Goal: Transaction & Acquisition: Obtain resource

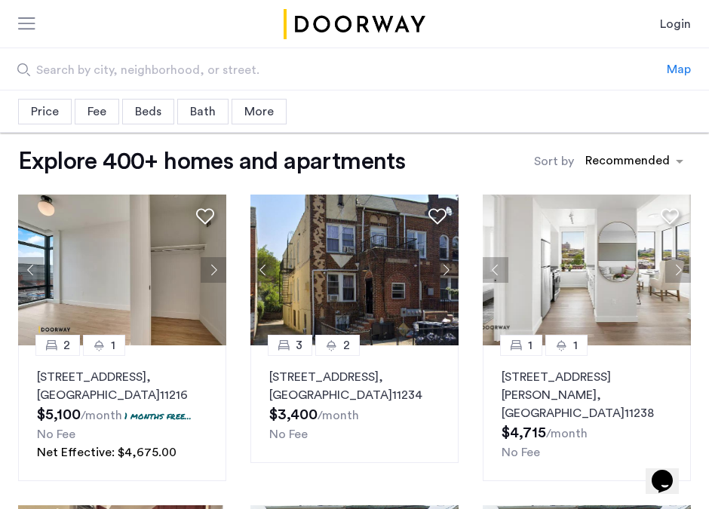
click at [114, 113] on div "Fee" at bounding box center [97, 112] width 45 height 26
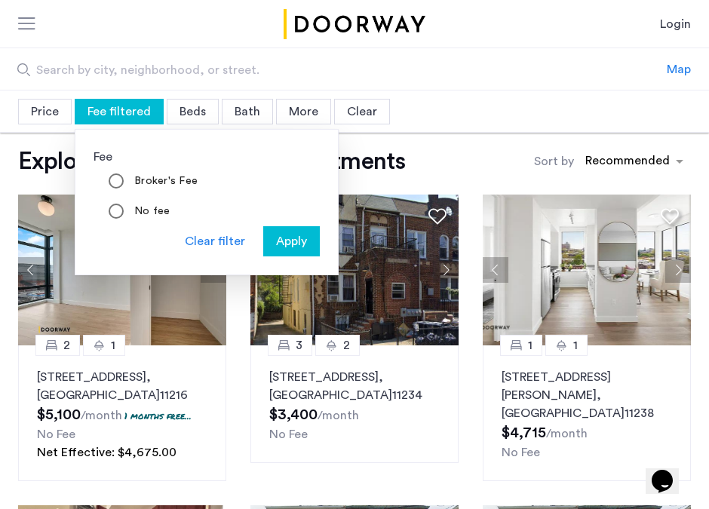
click at [286, 244] on span "Apply" at bounding box center [291, 241] width 31 height 18
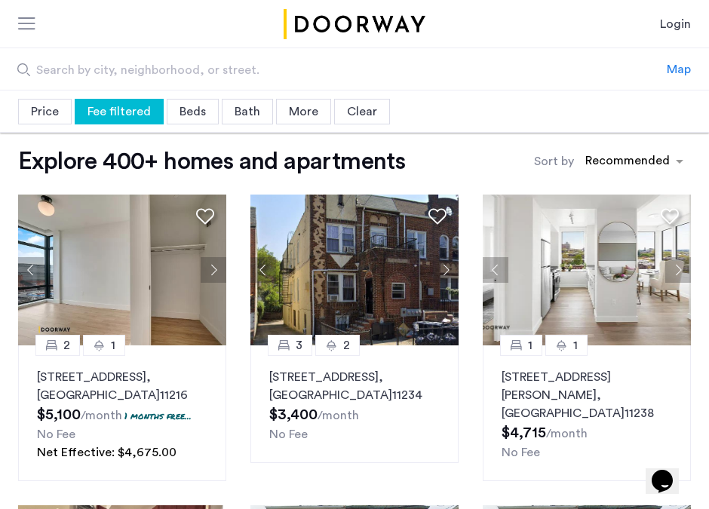
click at [47, 115] on div "Price" at bounding box center [45, 112] width 54 height 26
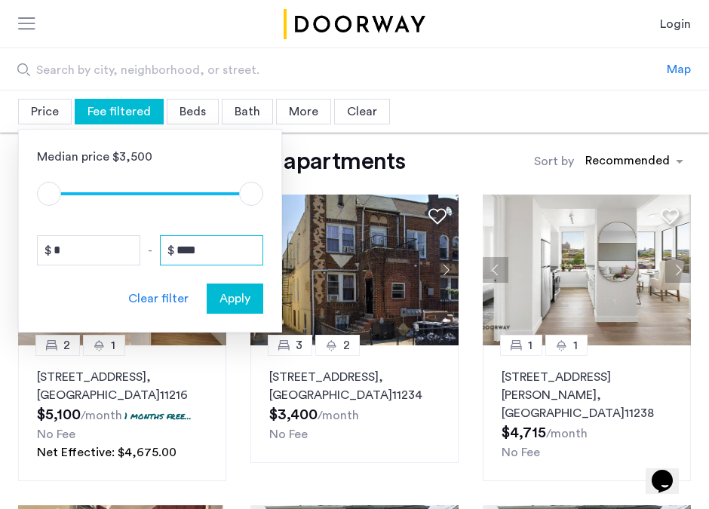
drag, startPoint x: 231, startPoint y: 253, endPoint x: 163, endPoint y: 245, distance: 68.3
click at [163, 245] on input "****" at bounding box center [211, 250] width 103 height 30
type input "****"
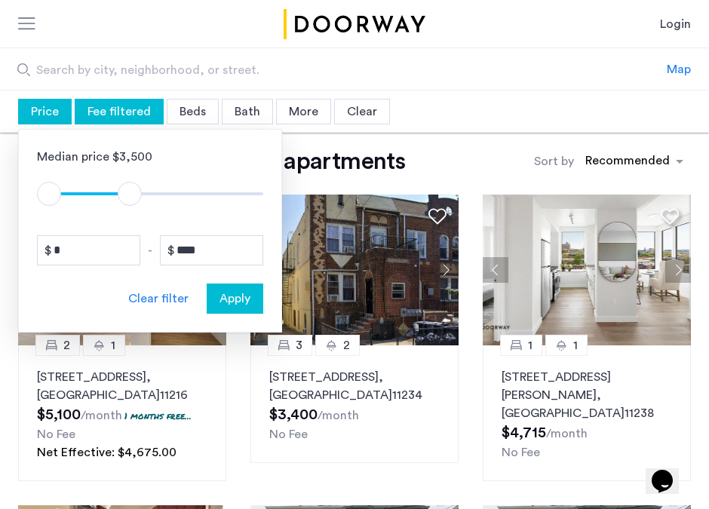
click at [237, 300] on span "Apply" at bounding box center [235, 299] width 31 height 18
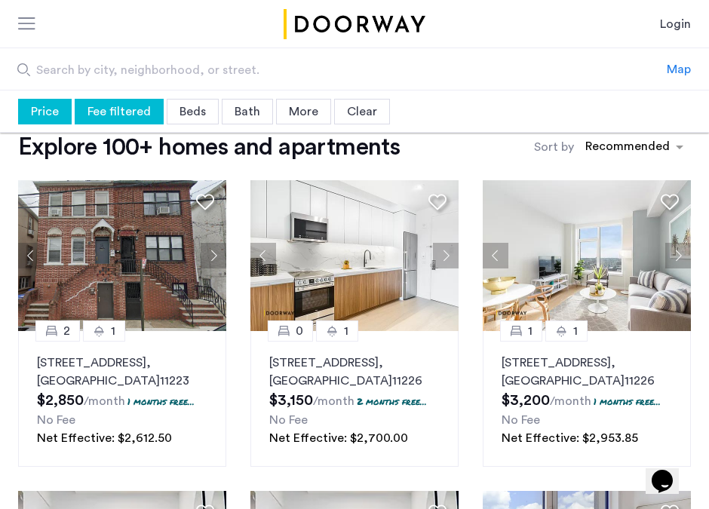
scroll to position [16, 0]
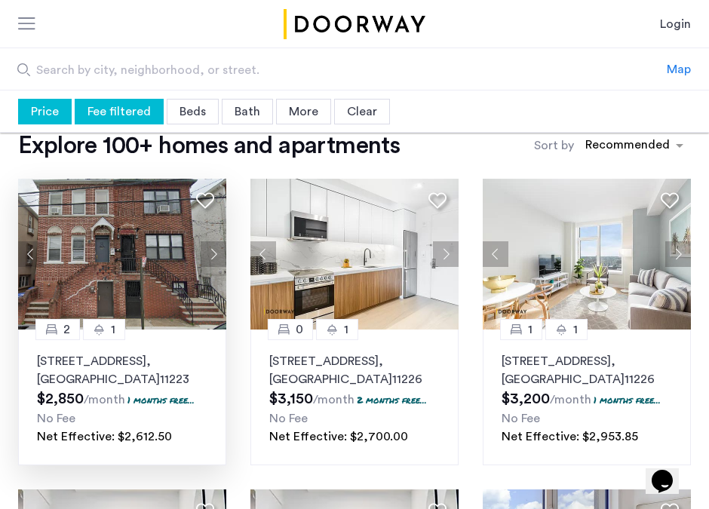
click at [215, 255] on button "Next apartment" at bounding box center [214, 254] width 26 height 26
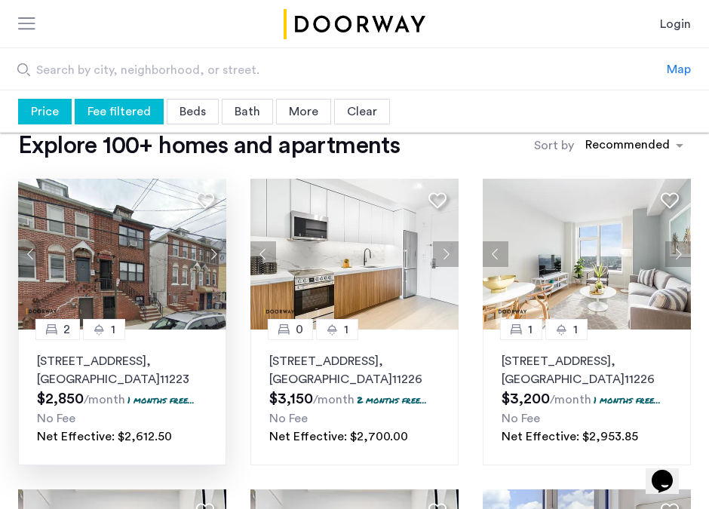
click at [215, 255] on button "Next apartment" at bounding box center [214, 254] width 26 height 26
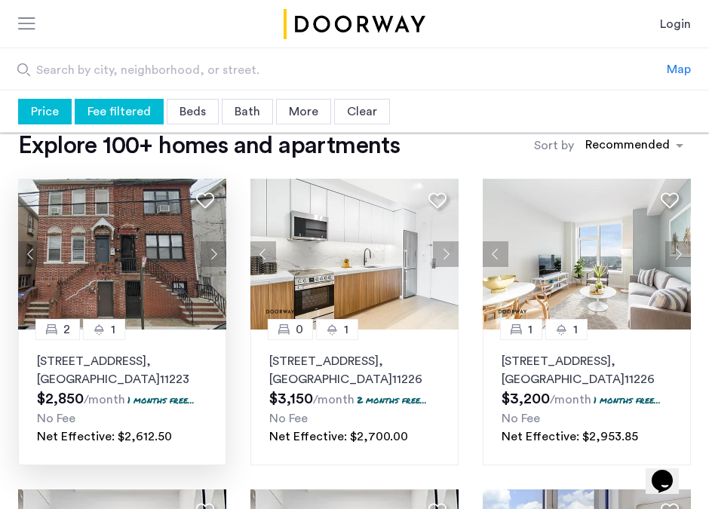
click at [215, 255] on button "Next apartment" at bounding box center [214, 254] width 26 height 26
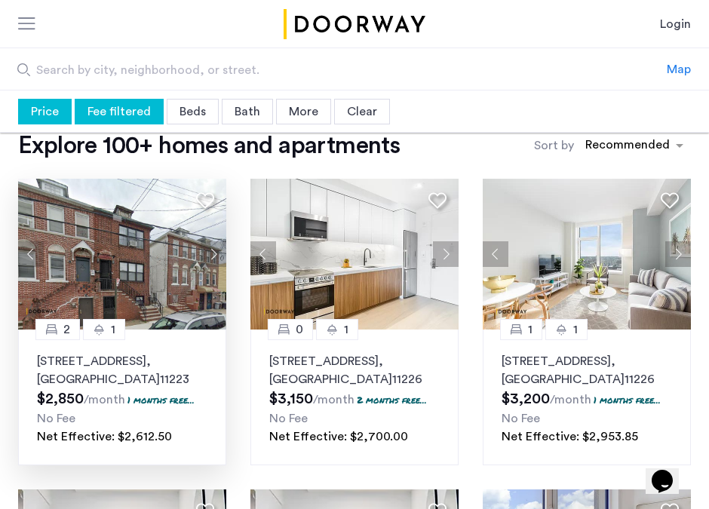
click at [215, 255] on button "Next apartment" at bounding box center [214, 254] width 26 height 26
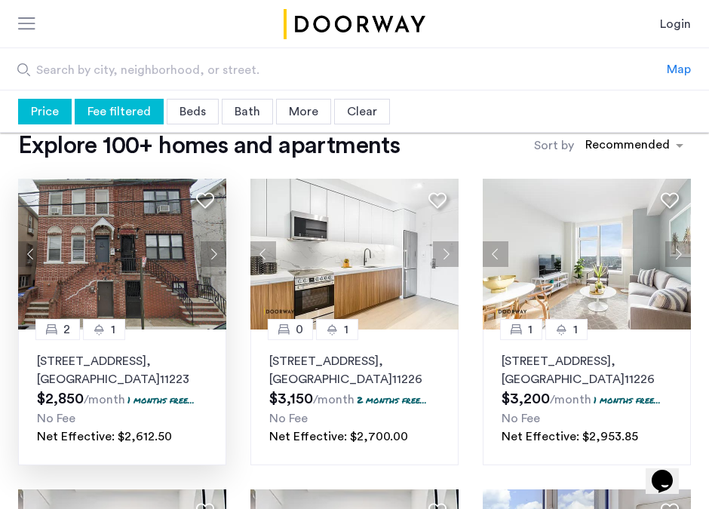
click at [215, 255] on button "Next apartment" at bounding box center [214, 254] width 26 height 26
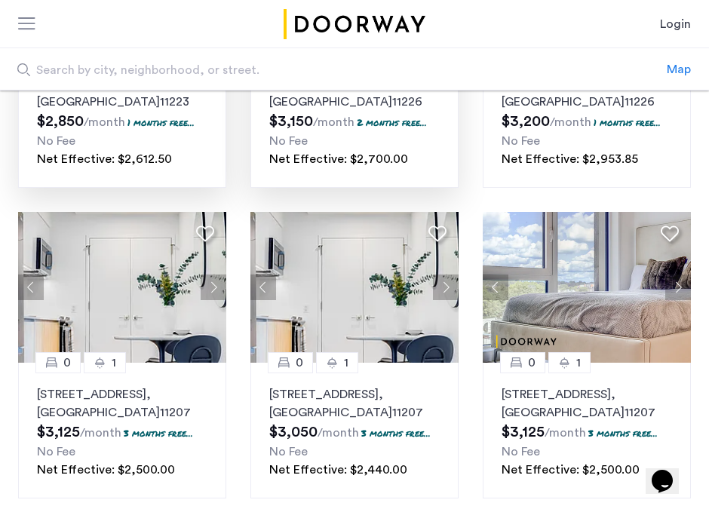
scroll to position [294, 0]
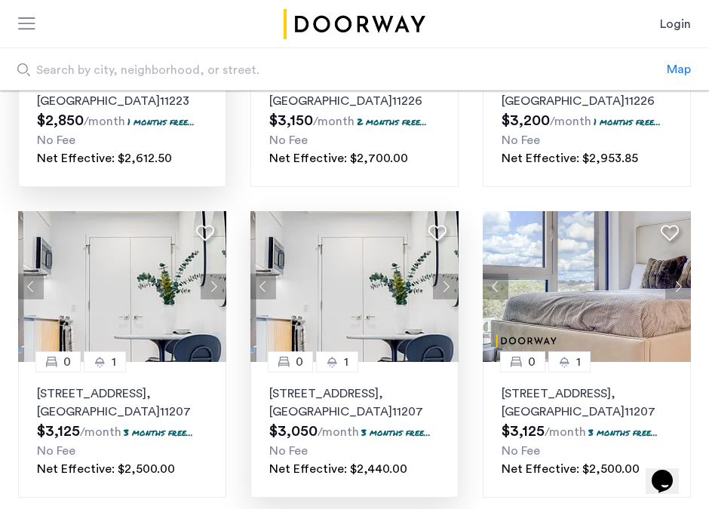
click at [446, 294] on button "Next apartment" at bounding box center [446, 287] width 26 height 26
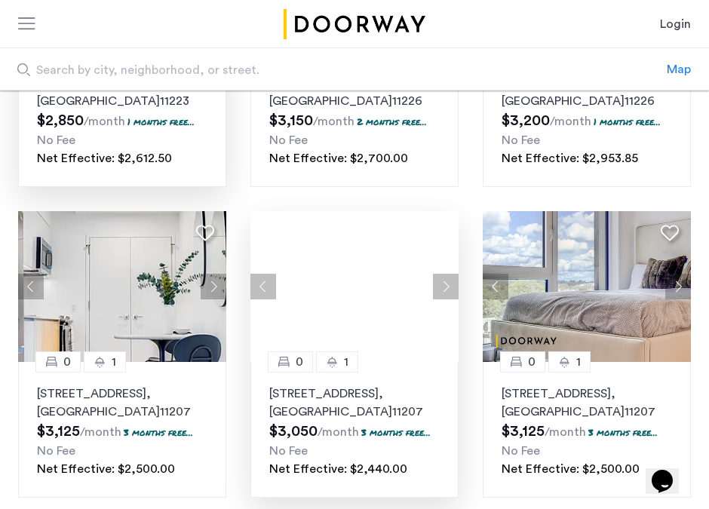
click at [446, 294] on div at bounding box center [355, 286] width 208 height 151
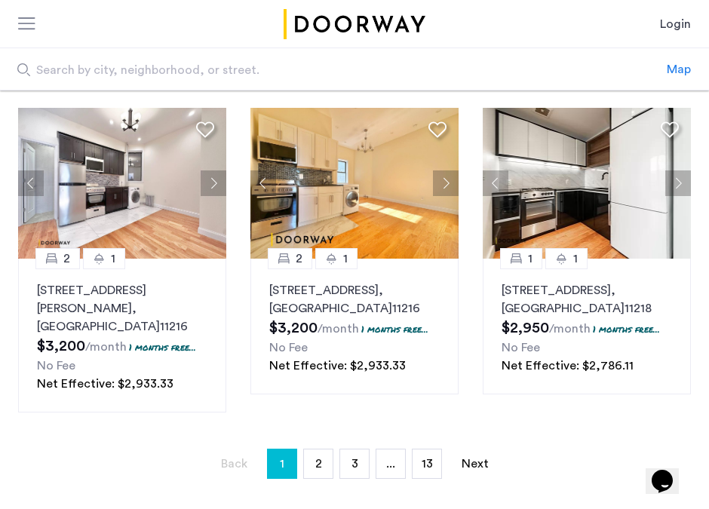
scroll to position [1038, 0]
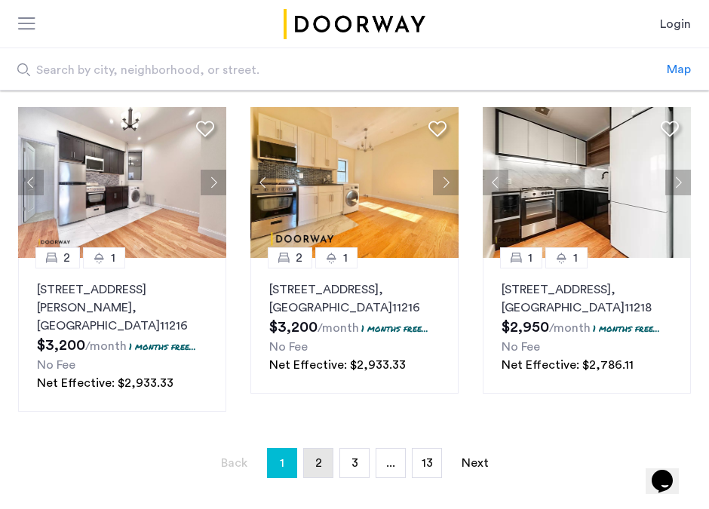
click at [320, 457] on span "2" at bounding box center [318, 463] width 7 height 12
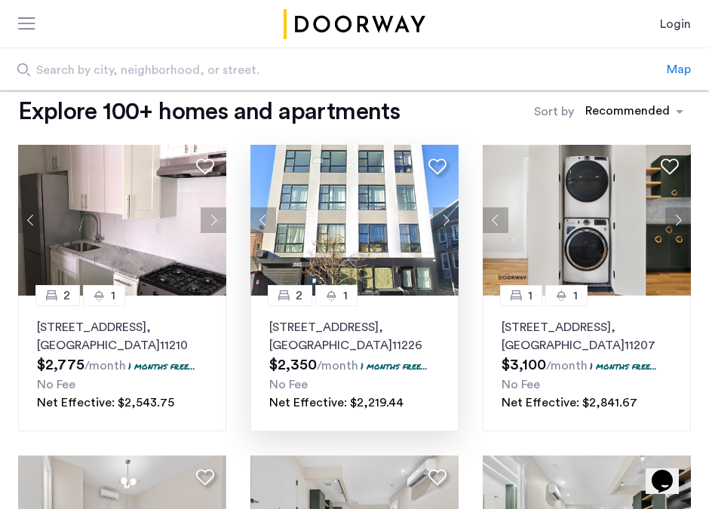
scroll to position [52, 0]
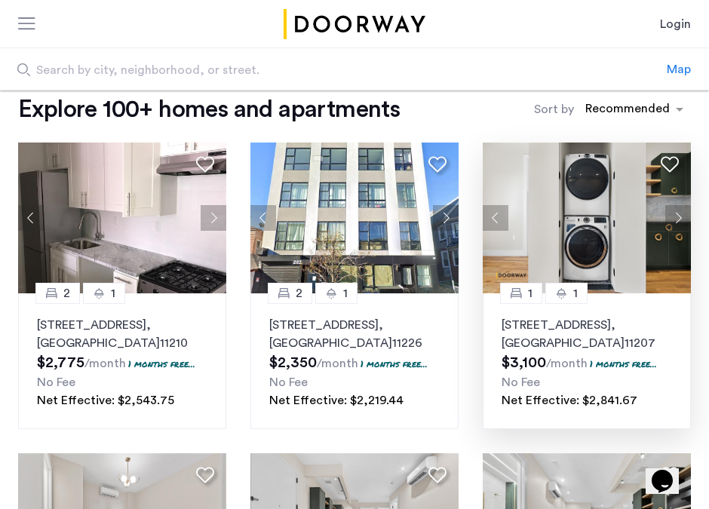
click at [681, 220] on button "Next apartment" at bounding box center [679, 218] width 26 height 26
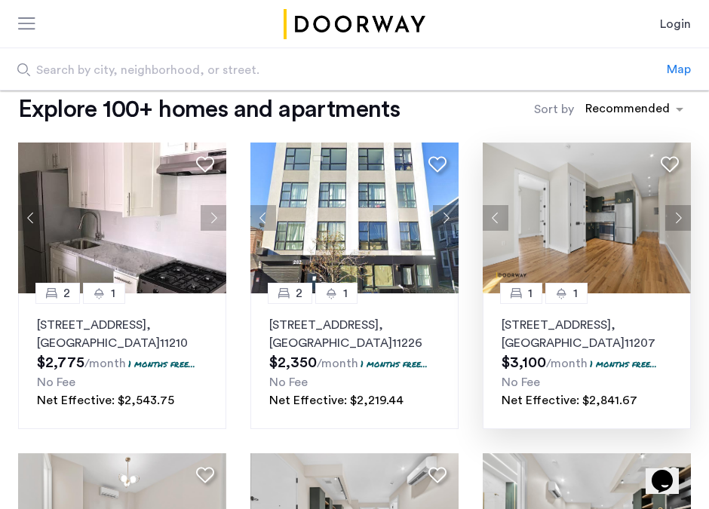
click at [681, 221] on button "Next apartment" at bounding box center [679, 218] width 26 height 26
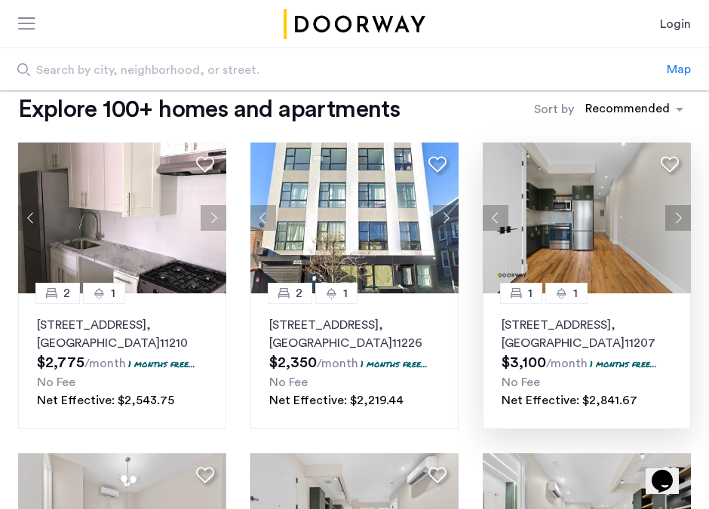
click at [679, 217] on button "Next apartment" at bounding box center [679, 218] width 26 height 26
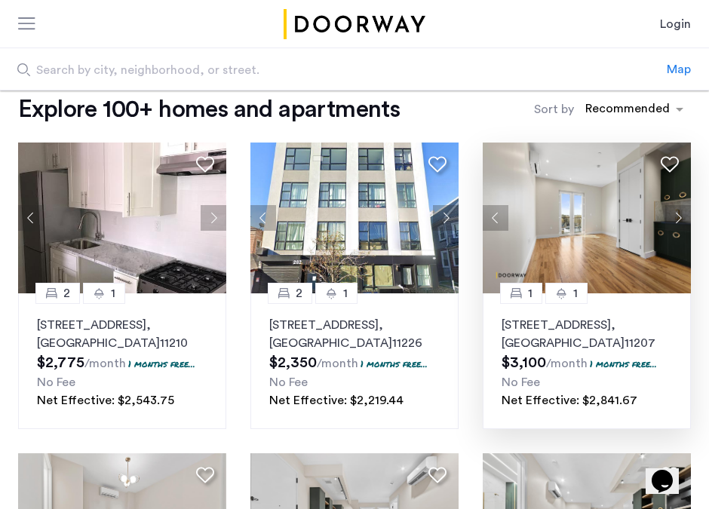
click at [679, 217] on button "Next apartment" at bounding box center [679, 218] width 26 height 26
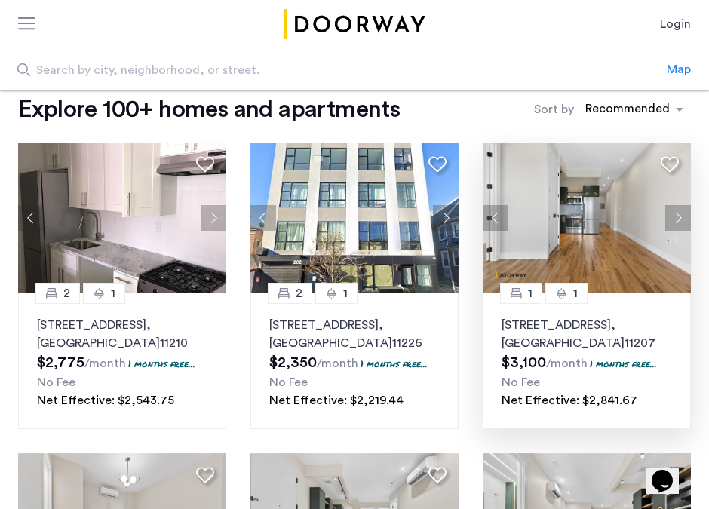
click at [679, 217] on button "Next apartment" at bounding box center [679, 218] width 26 height 26
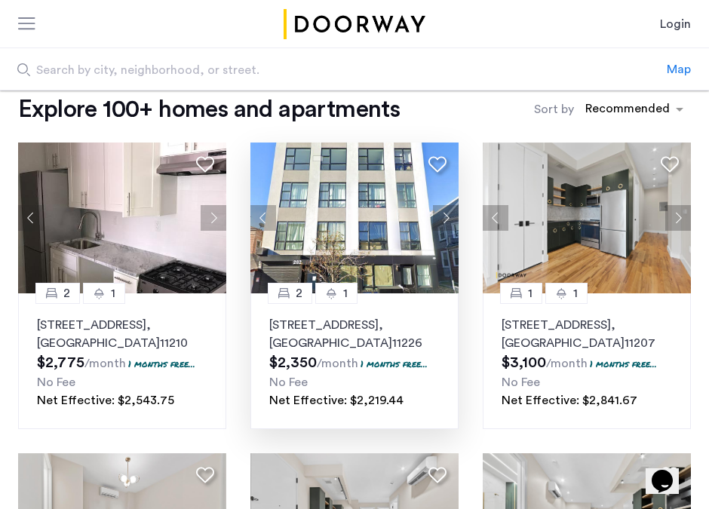
click at [442, 225] on button "Next apartment" at bounding box center [446, 218] width 26 height 26
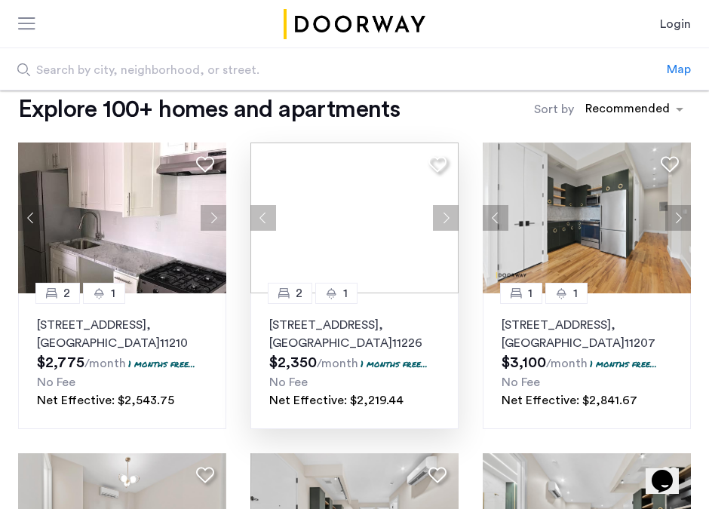
scroll to position [0, 0]
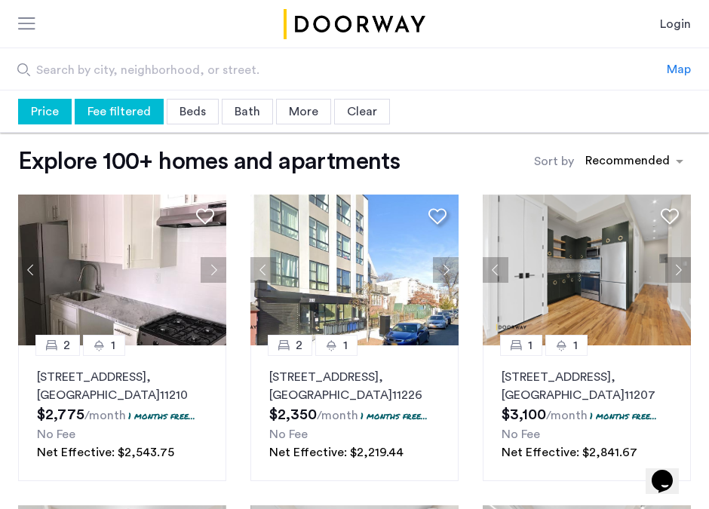
click at [673, 69] on div "Map" at bounding box center [679, 69] width 24 height 18
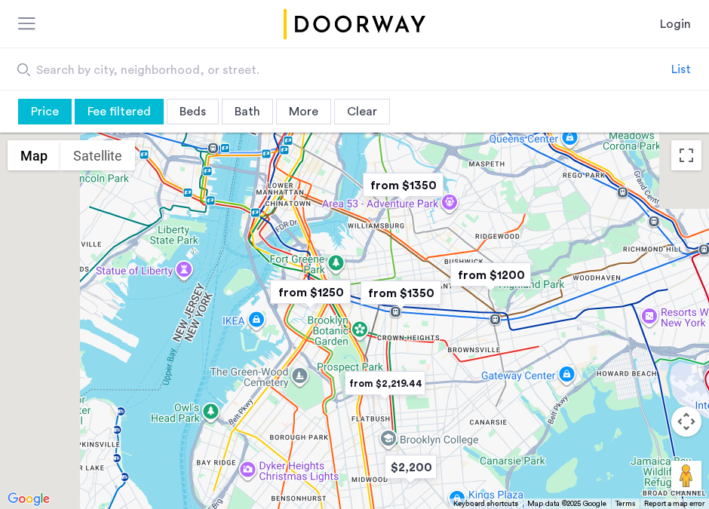
drag, startPoint x: 342, startPoint y: 278, endPoint x: 458, endPoint y: 383, distance: 157.1
click at [458, 383] on div at bounding box center [354, 321] width 709 height 377
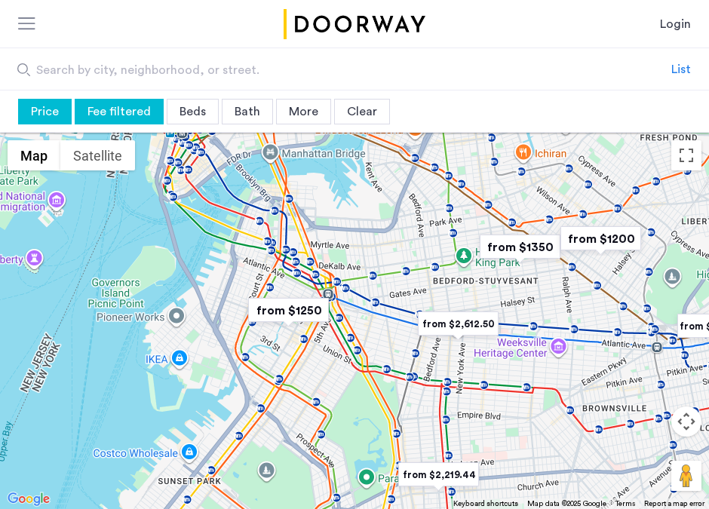
click at [341, 360] on div at bounding box center [354, 321] width 709 height 377
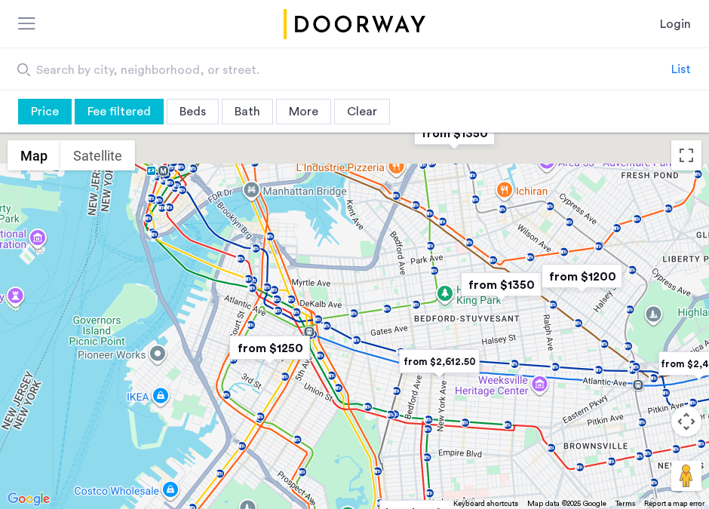
drag, startPoint x: 420, startPoint y: 253, endPoint x: 353, endPoint y: 358, distance: 124.8
click at [353, 358] on div at bounding box center [354, 321] width 709 height 377
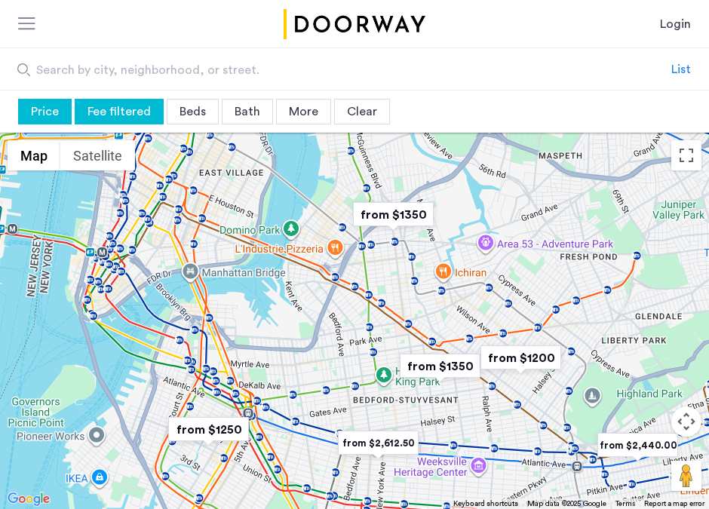
click at [184, 101] on div "Beds" at bounding box center [193, 112] width 52 height 26
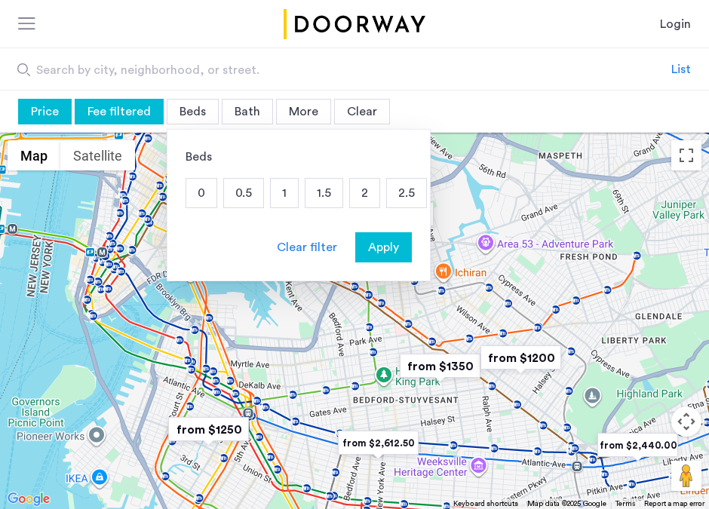
click at [324, 193] on p "1.5" at bounding box center [324, 193] width 37 height 29
click at [380, 245] on span "Apply" at bounding box center [383, 247] width 31 height 18
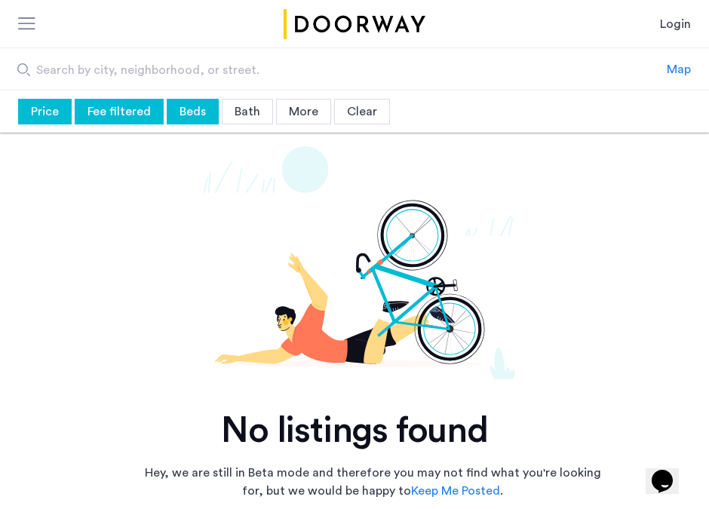
click at [195, 109] on div "Beds" at bounding box center [193, 112] width 52 height 26
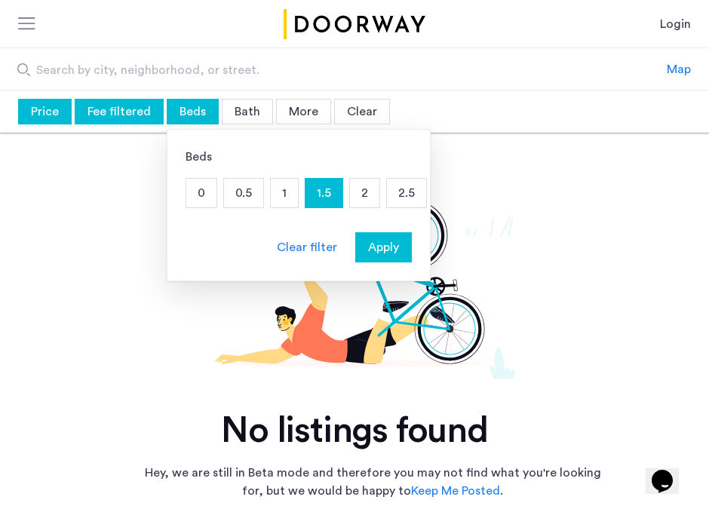
click at [358, 186] on p "2" at bounding box center [364, 193] width 29 height 29
click at [391, 268] on div "Beds 0 0.5 1 1.5 2 2.5 3 3.5 4+ Clear filter Apply" at bounding box center [299, 205] width 264 height 152
click at [391, 256] on span "Apply" at bounding box center [383, 247] width 31 height 18
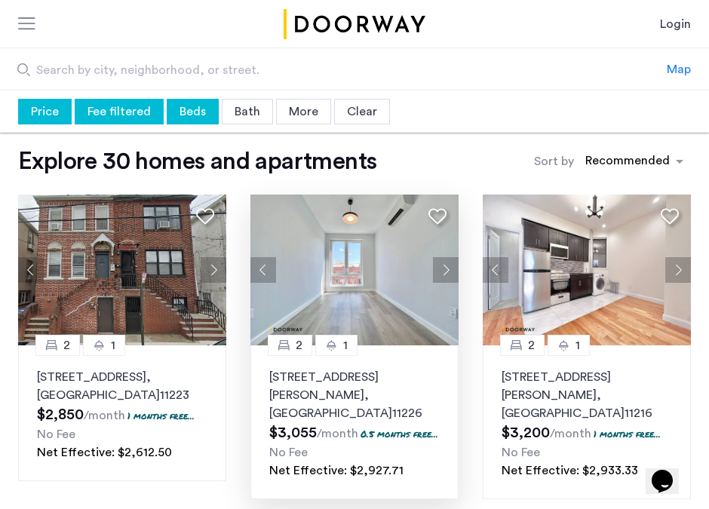
scroll to position [19, 0]
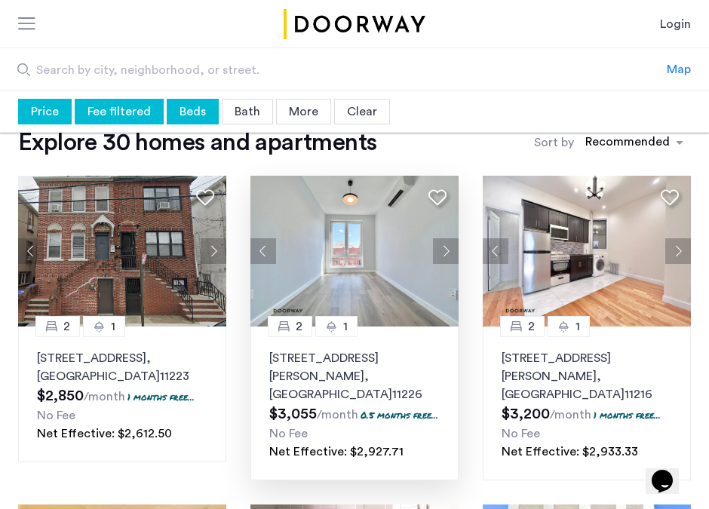
click at [444, 249] on button "Next apartment" at bounding box center [446, 251] width 26 height 26
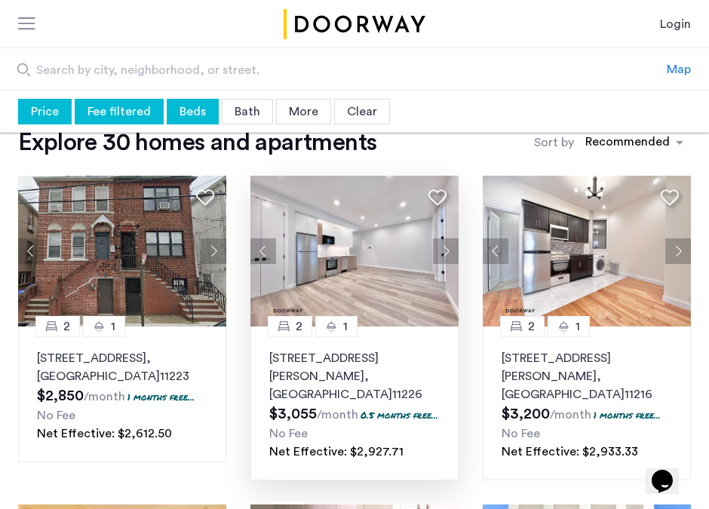
click at [449, 254] on button "Next apartment" at bounding box center [446, 251] width 26 height 26
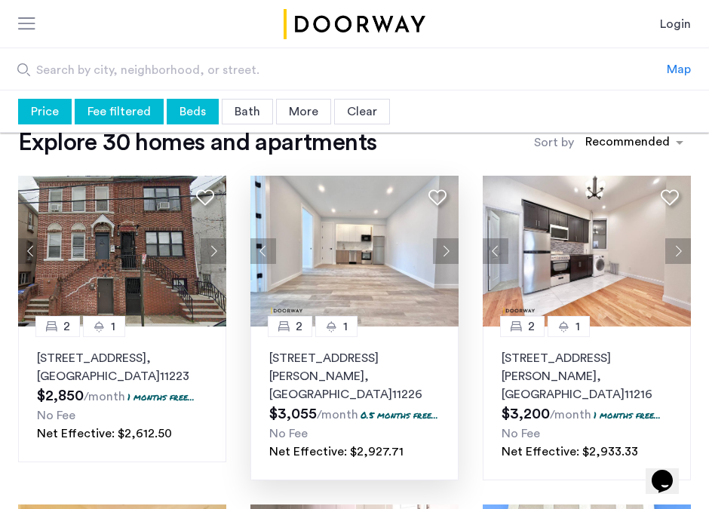
click at [449, 254] on button "Next apartment" at bounding box center [446, 251] width 26 height 26
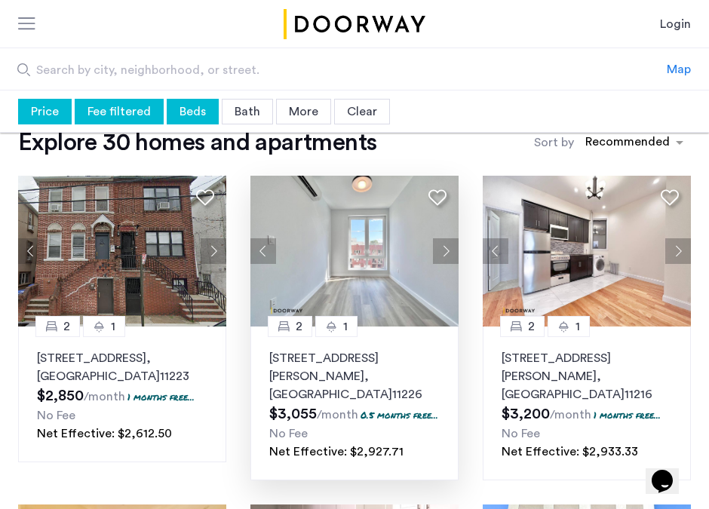
click at [449, 254] on button "Next apartment" at bounding box center [446, 251] width 26 height 26
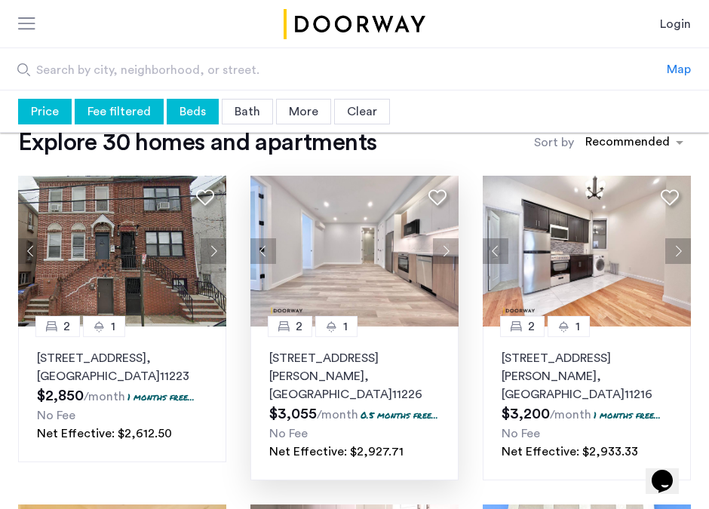
click at [449, 254] on button "Next apartment" at bounding box center [446, 251] width 26 height 26
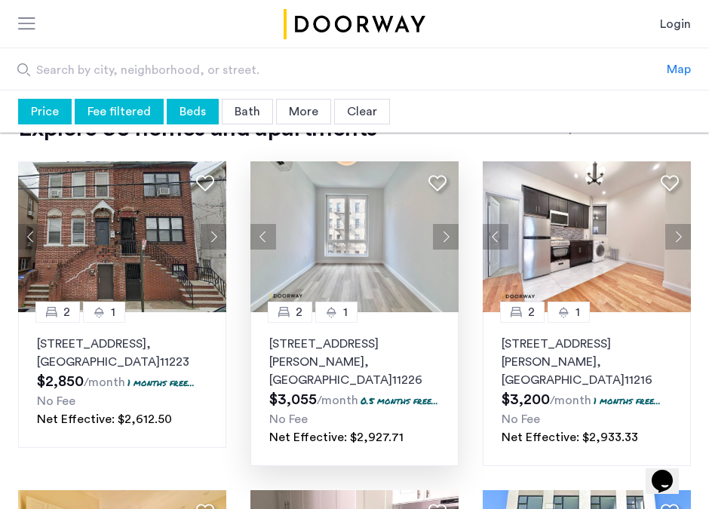
scroll to position [37, 0]
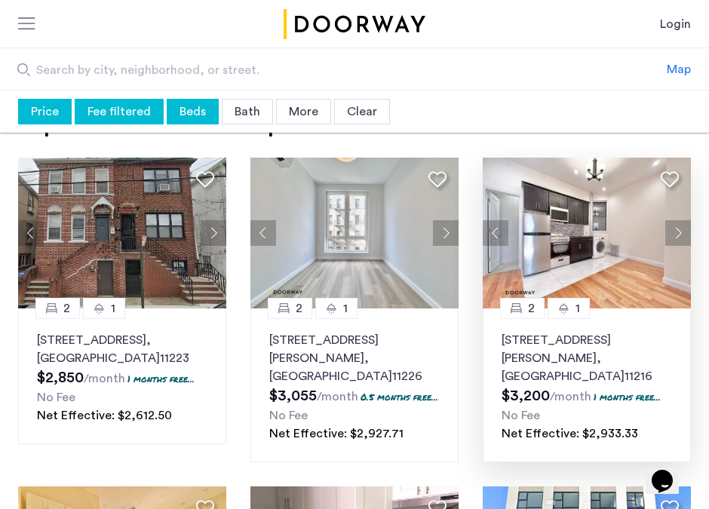
click at [674, 232] on button "Next apartment" at bounding box center [679, 233] width 26 height 26
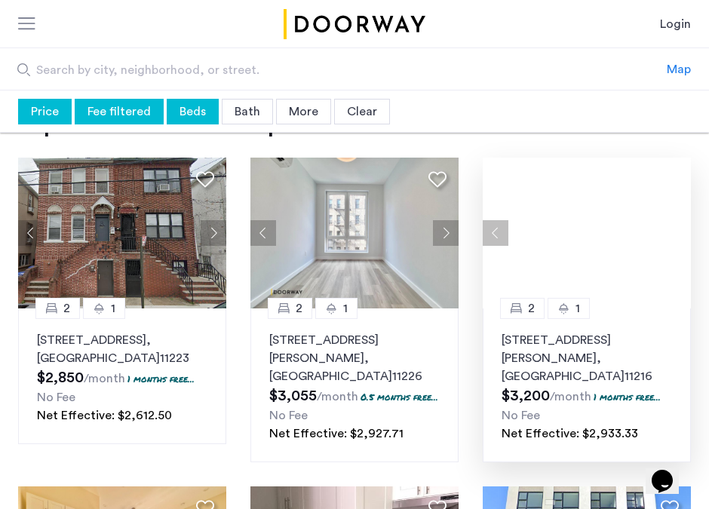
click at [675, 232] on div at bounding box center [587, 233] width 208 height 151
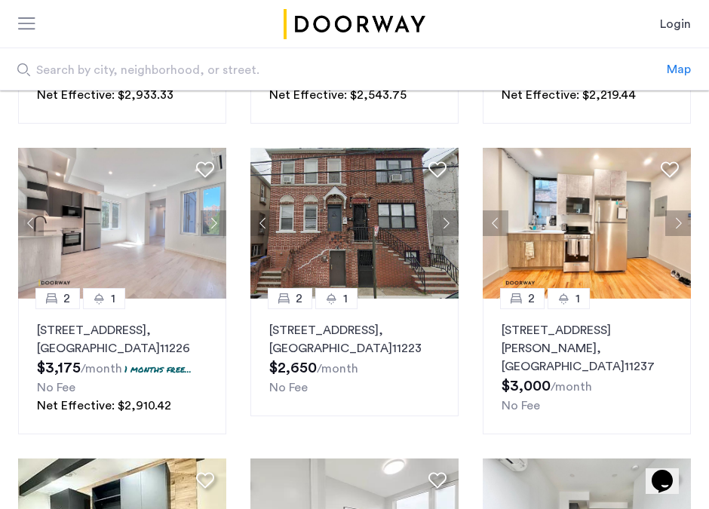
scroll to position [692, 0]
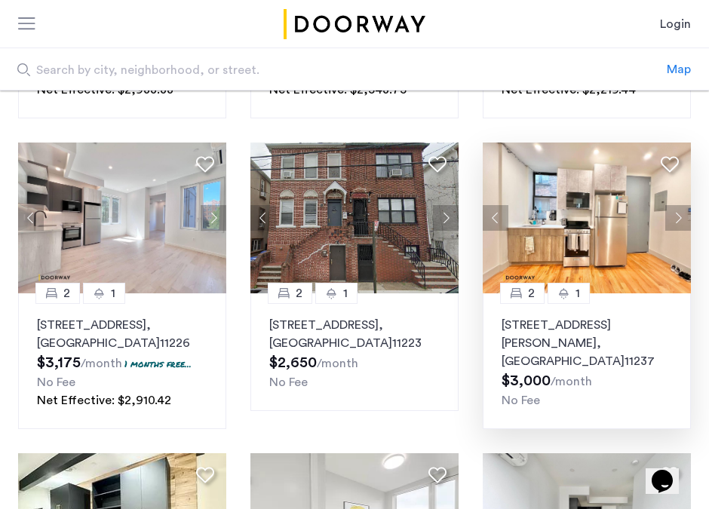
click at [677, 216] on button "Next apartment" at bounding box center [679, 218] width 26 height 26
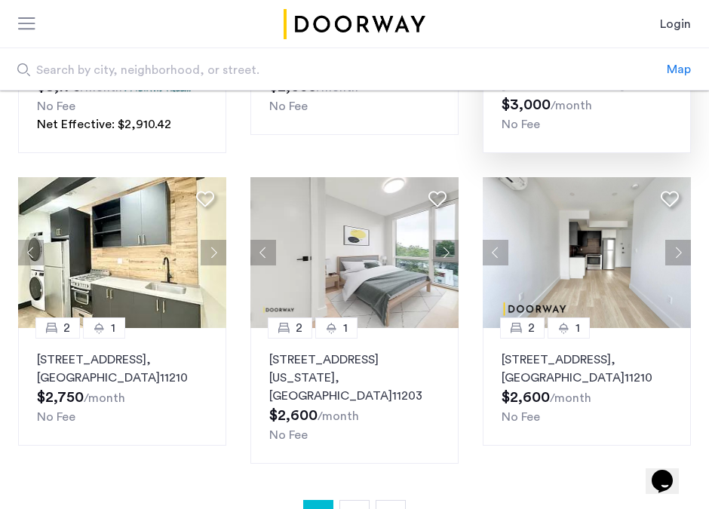
scroll to position [970, 0]
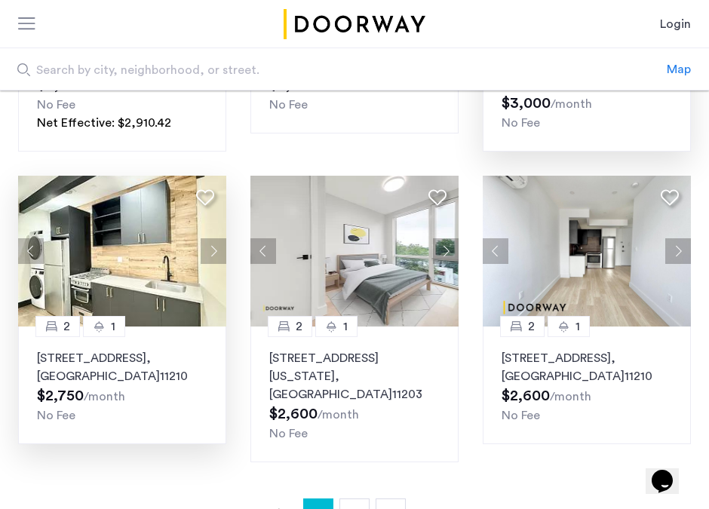
click at [214, 254] on button "Next apartment" at bounding box center [214, 251] width 26 height 26
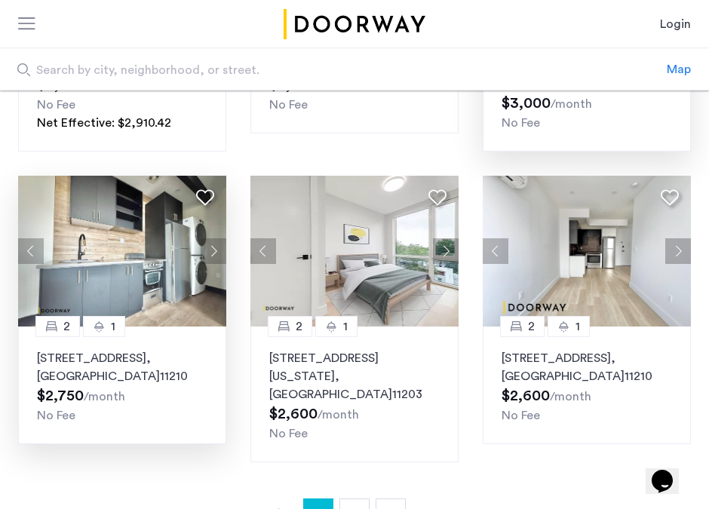
click at [214, 254] on button "Next apartment" at bounding box center [214, 251] width 26 height 26
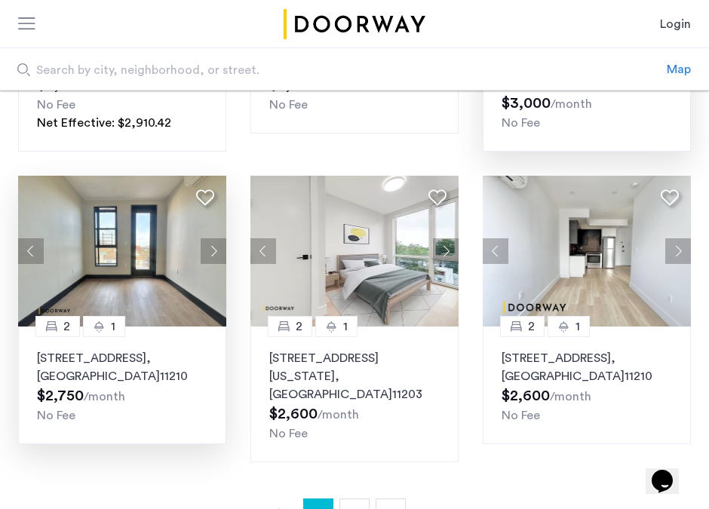
click at [214, 254] on button "Next apartment" at bounding box center [214, 251] width 26 height 26
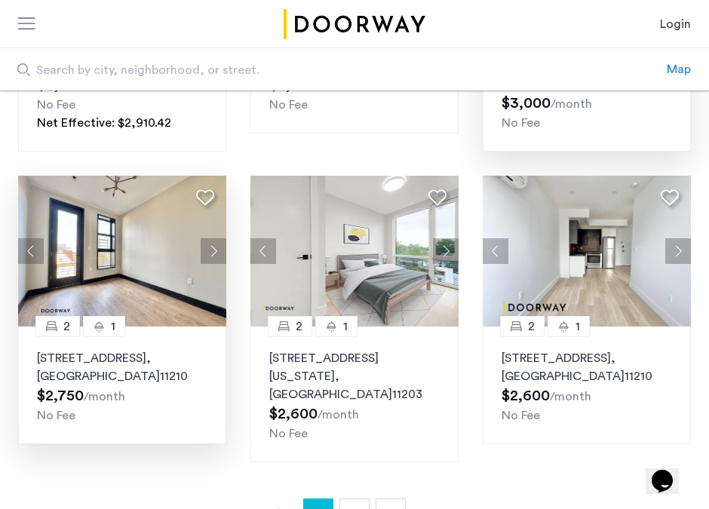
click at [214, 254] on button "Next apartment" at bounding box center [214, 251] width 26 height 26
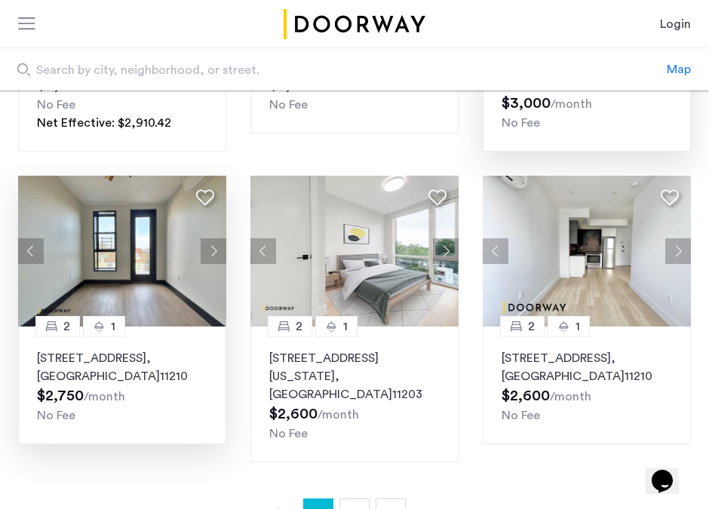
click at [214, 254] on button "Next apartment" at bounding box center [214, 251] width 26 height 26
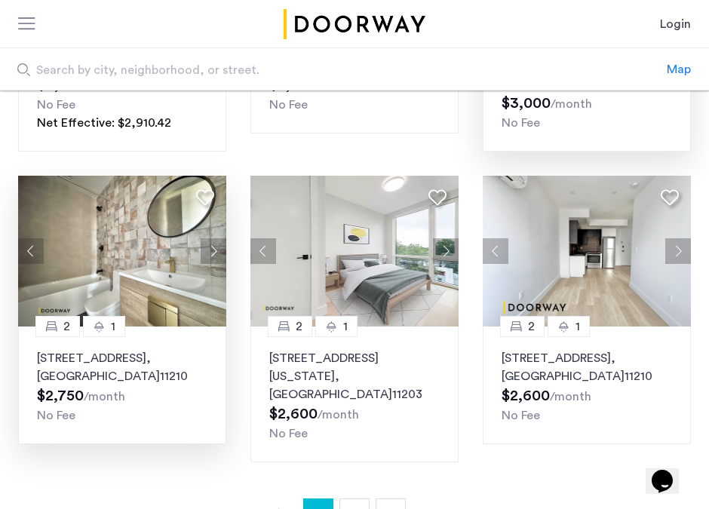
click at [214, 254] on button "Next apartment" at bounding box center [214, 251] width 26 height 26
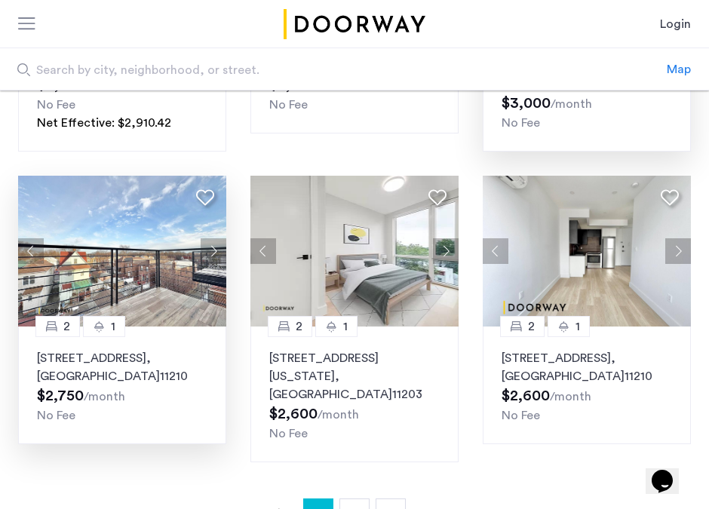
click at [214, 254] on button "Next apartment" at bounding box center [214, 251] width 26 height 26
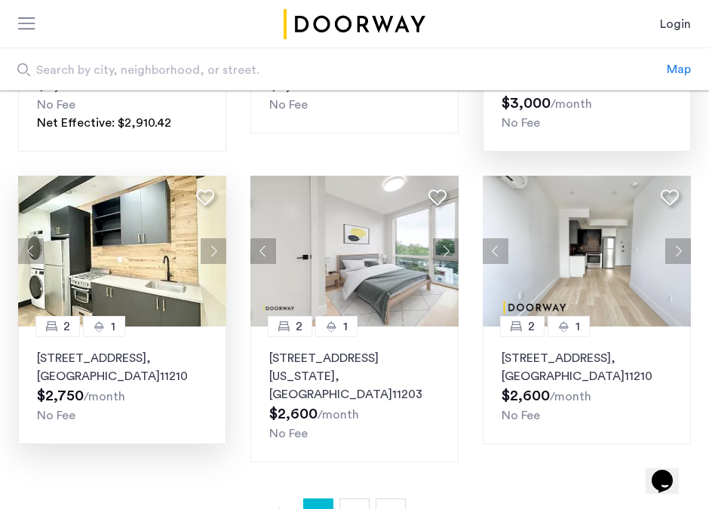
click at [214, 254] on button "Next apartment" at bounding box center [214, 251] width 26 height 26
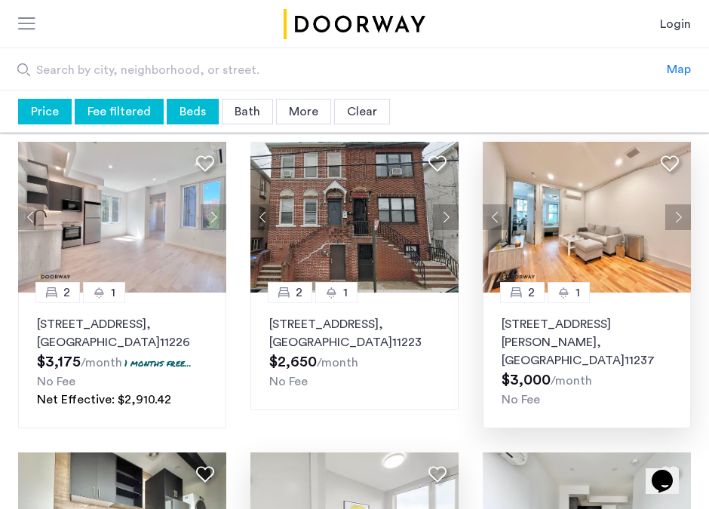
scroll to position [674, 0]
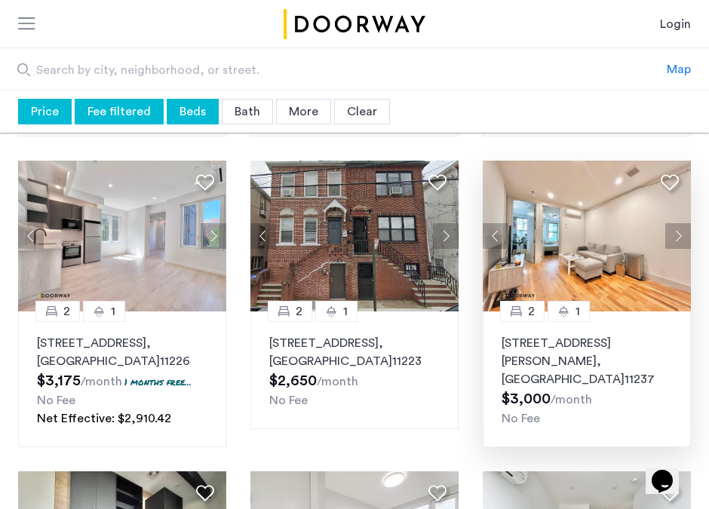
click at [299, 110] on div "More" at bounding box center [303, 112] width 55 height 26
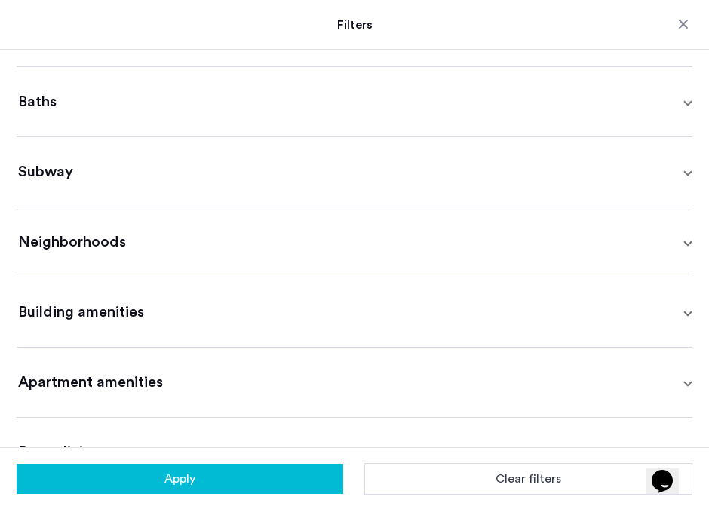
scroll to position [374, 0]
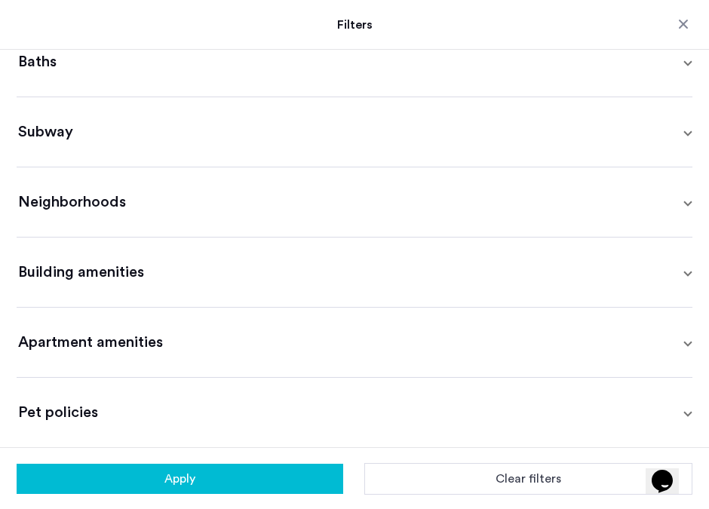
click at [174, 321] on mat-expansion-panel-header "Apartment amenities" at bounding box center [355, 342] width 676 height 69
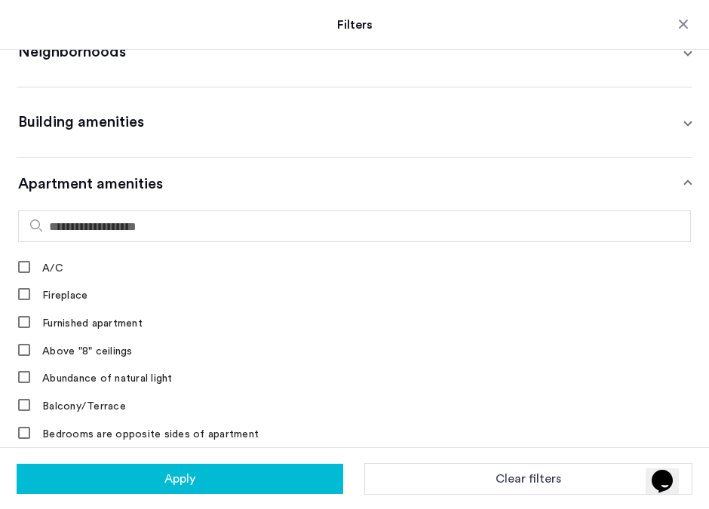
scroll to position [651, 0]
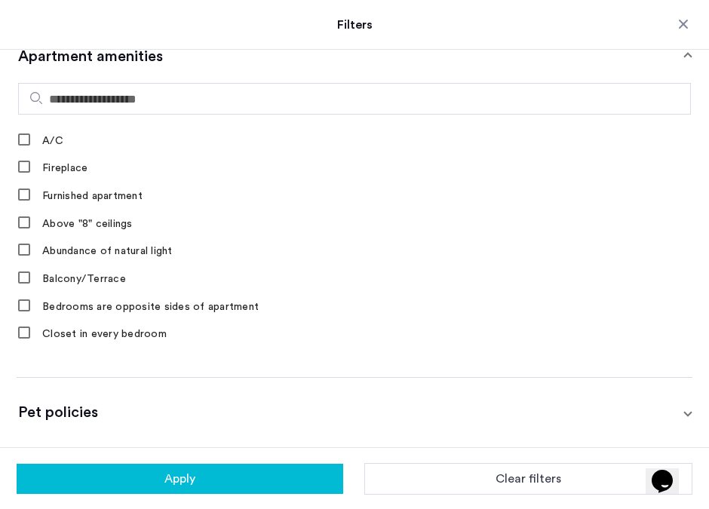
click at [676, 27] on button "Close filters" at bounding box center [683, 24] width 15 height 15
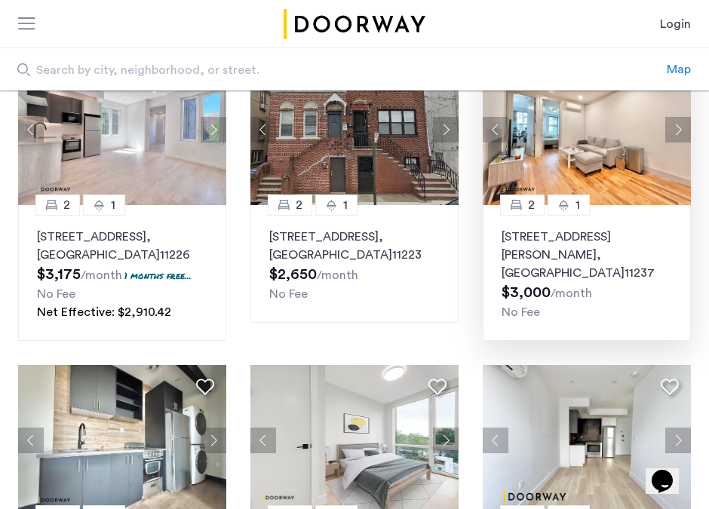
scroll to position [1265, 0]
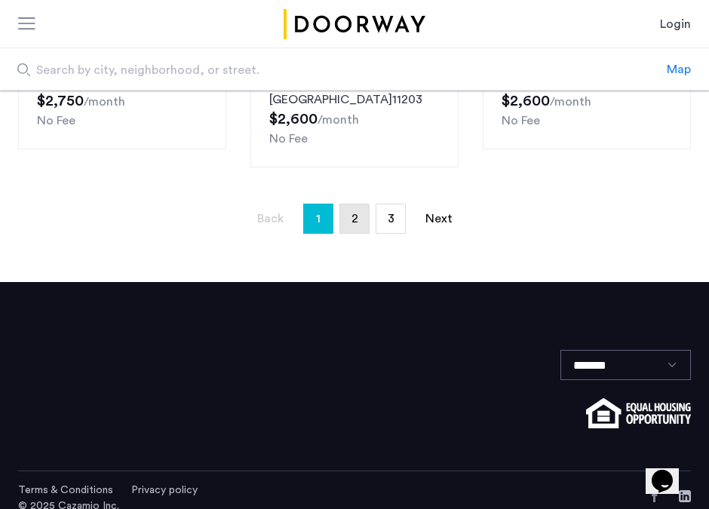
click at [356, 213] on span "2" at bounding box center [355, 219] width 7 height 12
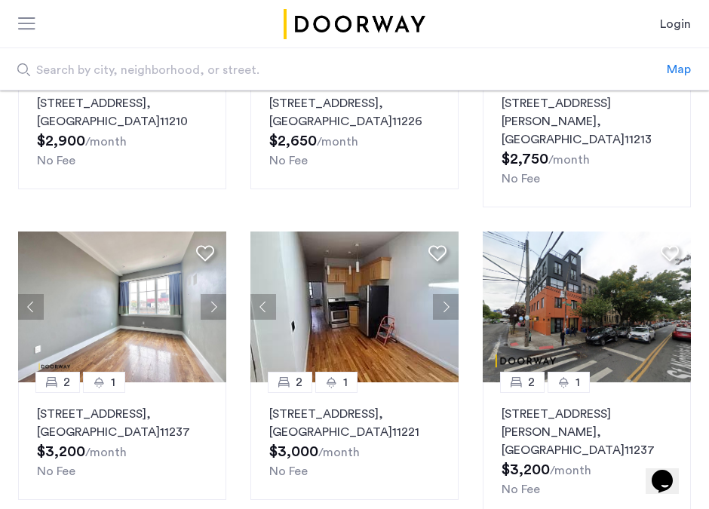
scroll to position [900, 0]
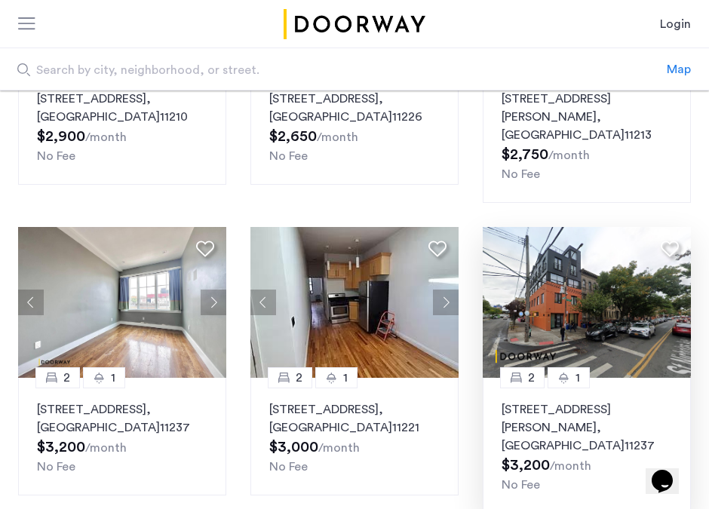
click at [668, 251] on img at bounding box center [587, 302] width 208 height 151
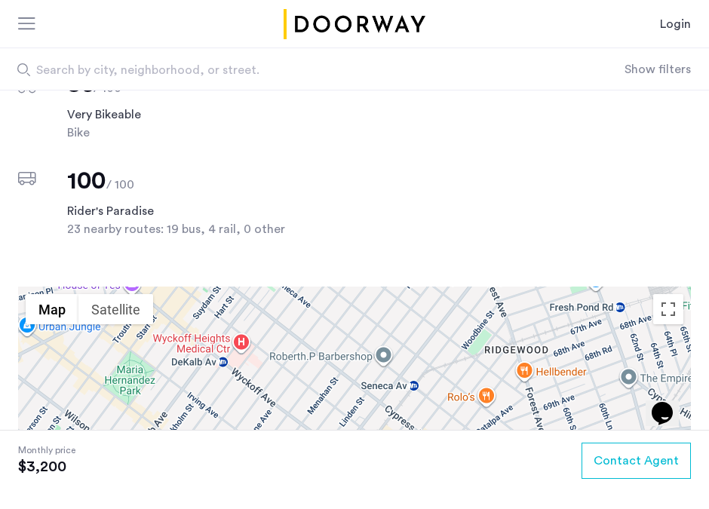
scroll to position [1459, 0]
